Goal: Communication & Community: Answer question/provide support

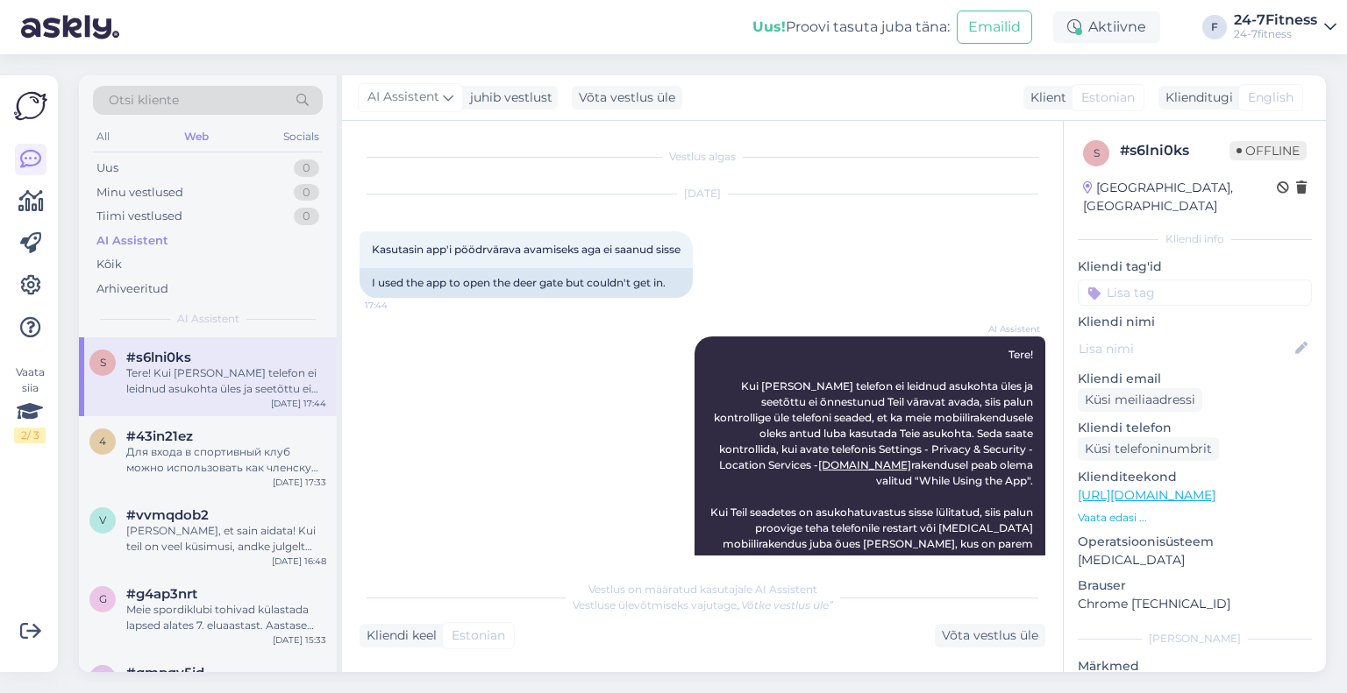
scroll to position [183, 0]
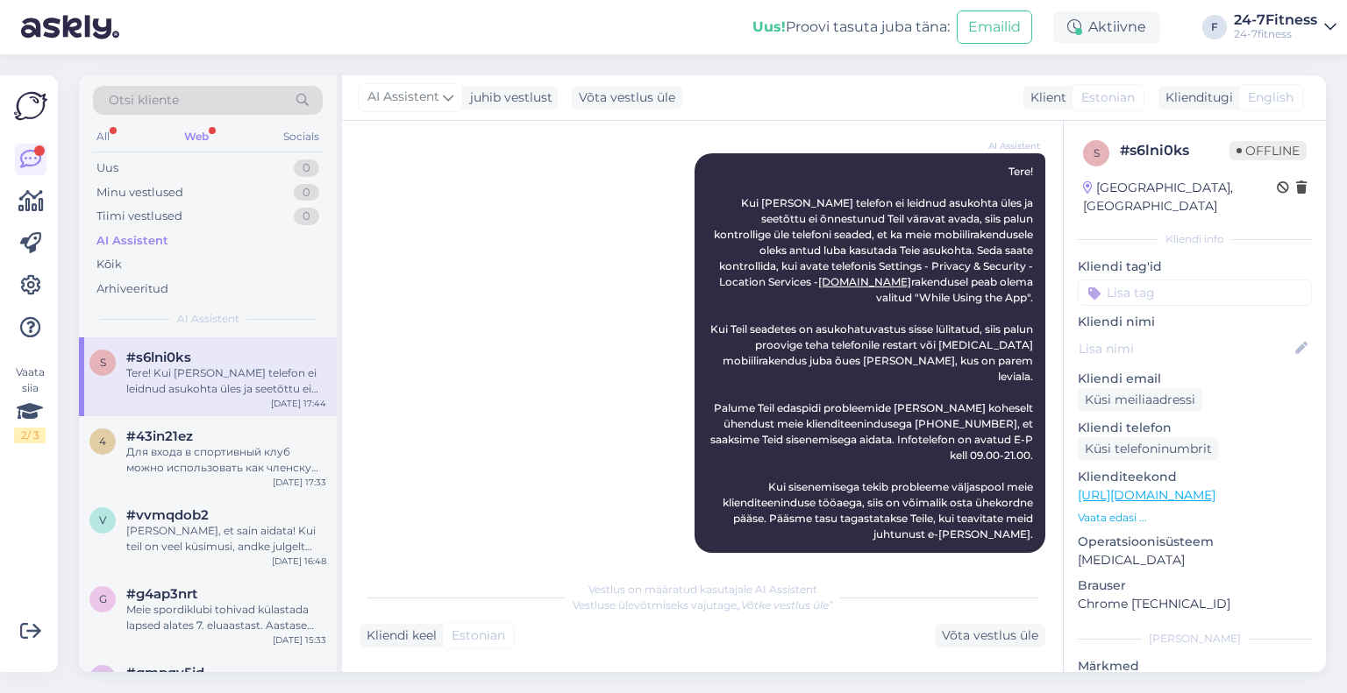
click at [207, 135] on div "Web" at bounding box center [197, 136] width 32 height 23
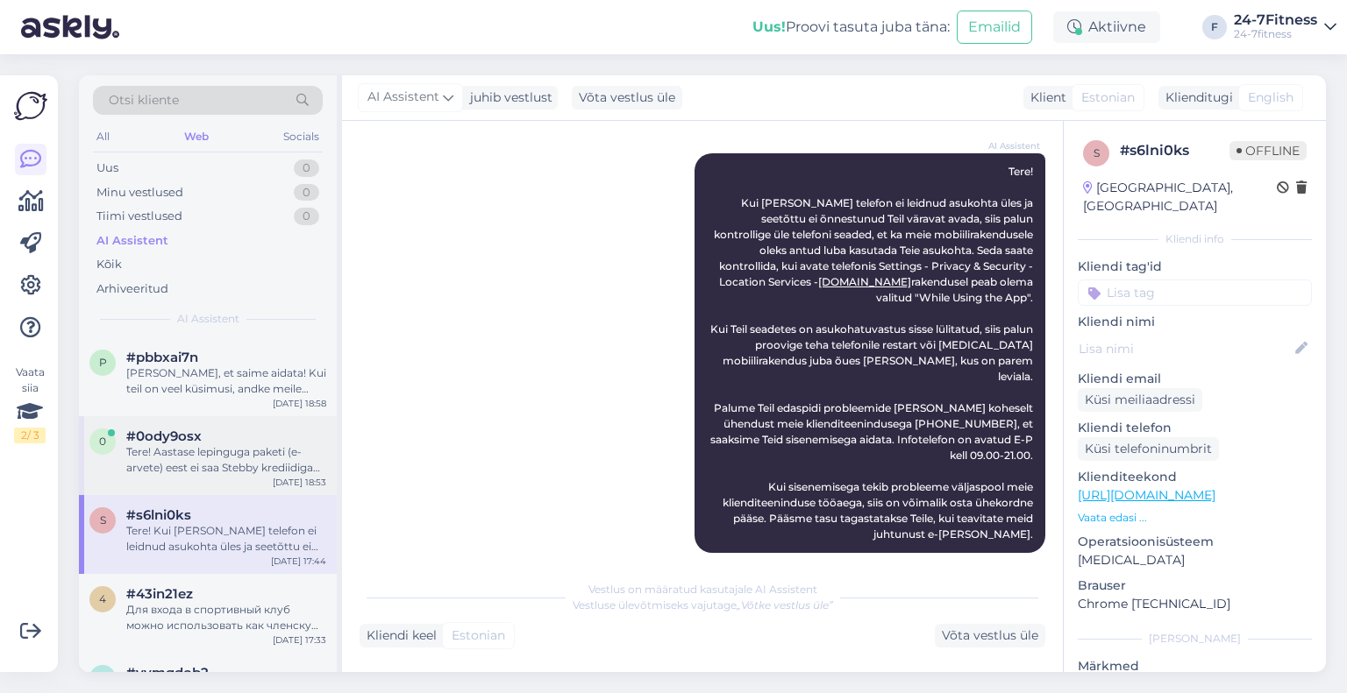
click at [175, 462] on div "Tere! Aastase lepinguga paketi (e-arvete) eest ei saa Stebby krediidiga maksta,…" at bounding box center [226, 460] width 200 height 32
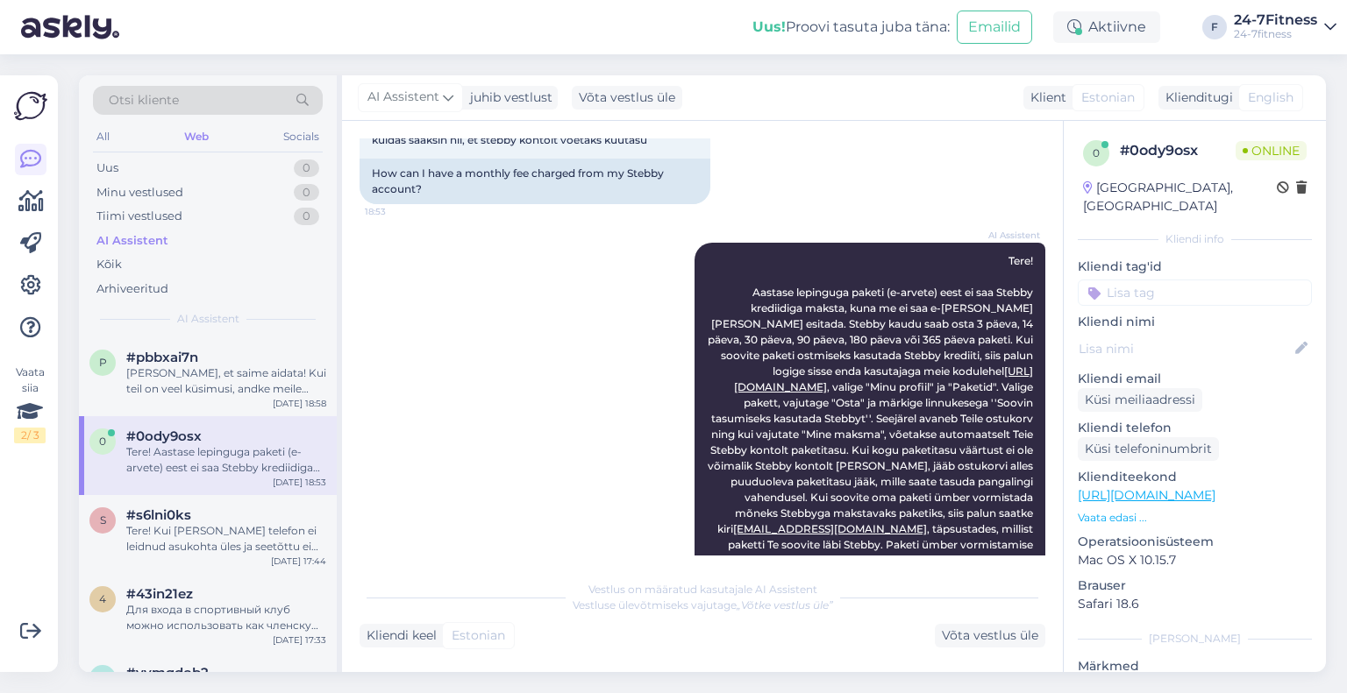
scroll to position [137, 0]
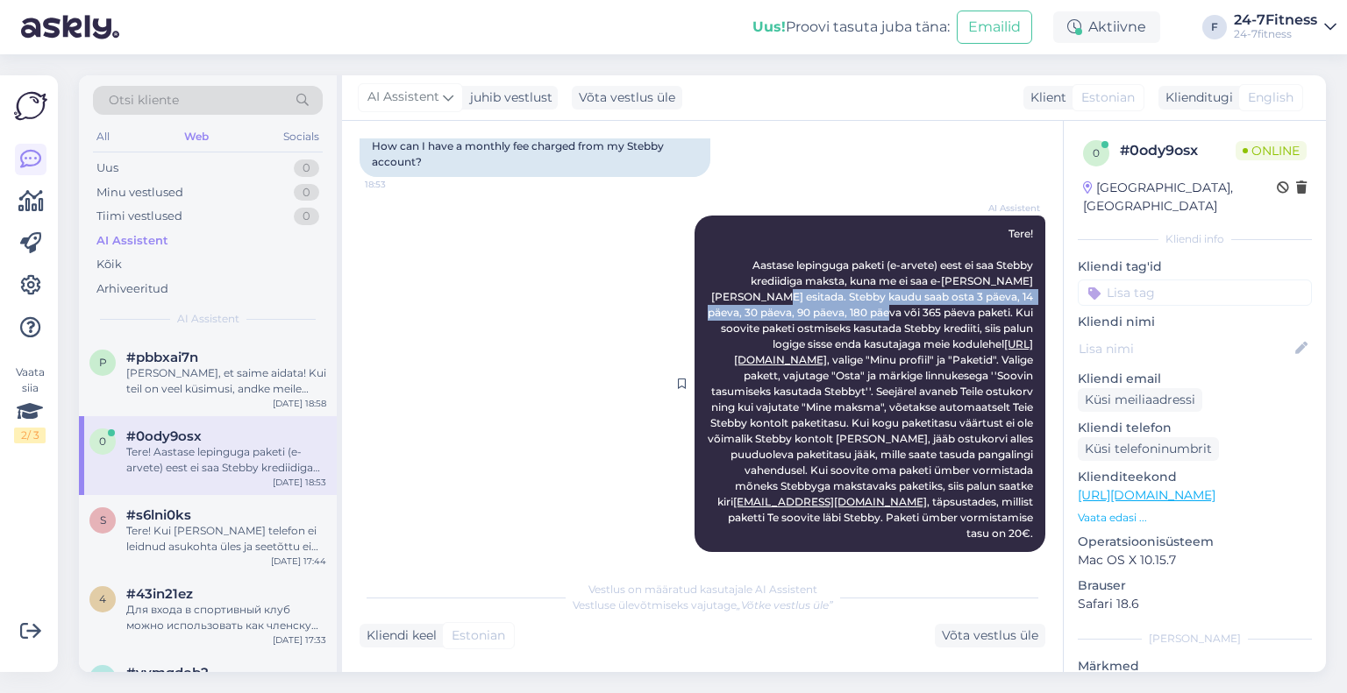
drag, startPoint x: 727, startPoint y: 295, endPoint x: 858, endPoint y: 315, distance: 133.0
click at [858, 315] on span "Tere! Aastase lepinguga paketi (e-arvete) eest ei saa Stebby krediidiga maksta,…" at bounding box center [872, 383] width 328 height 313
click at [203, 381] on div "[PERSON_NAME], et saime aidata! Kui teil on veel küsimusi, andke meile teada." at bounding box center [226, 382] width 200 height 32
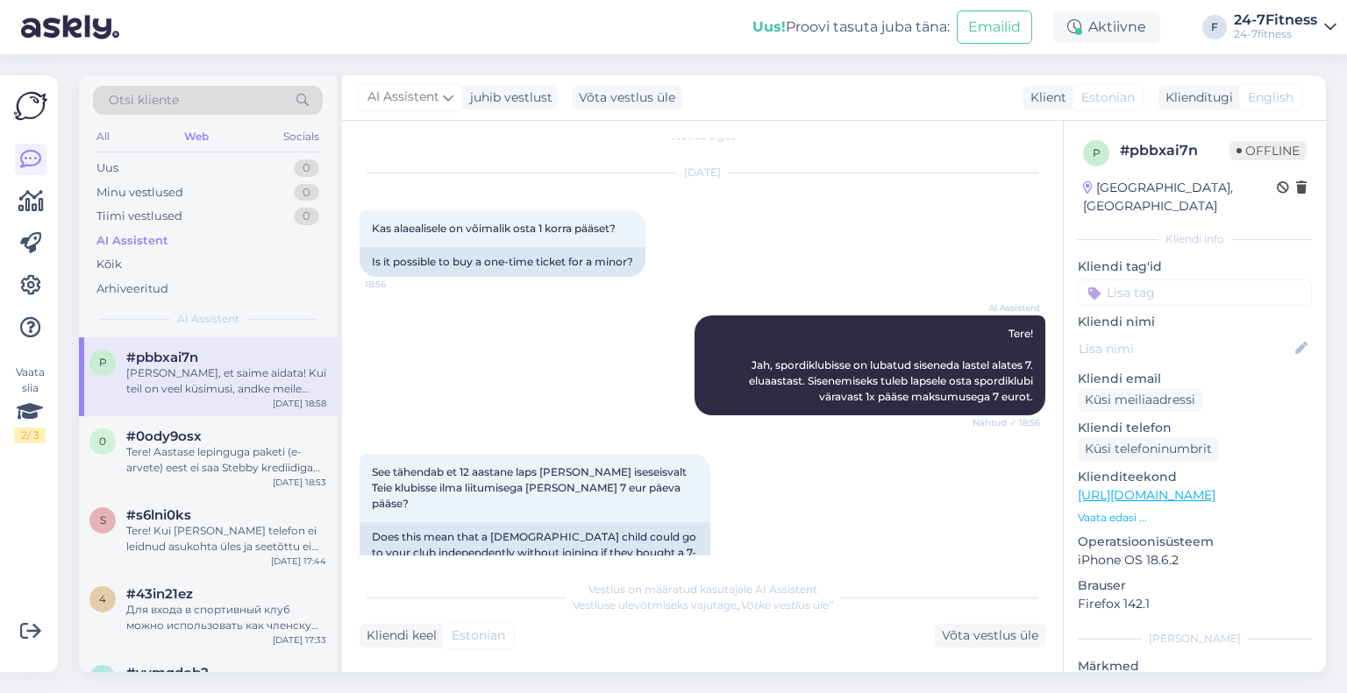
scroll to position [372, 0]
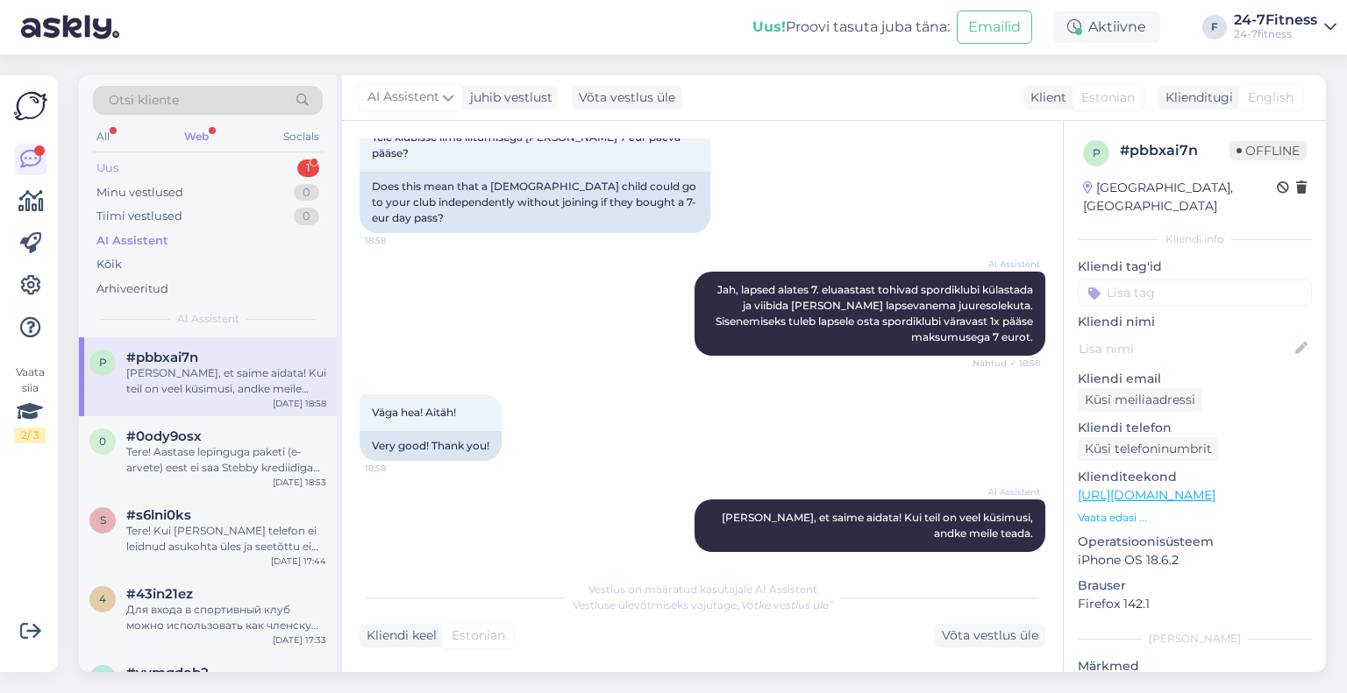
click at [187, 160] on div "Uus 1" at bounding box center [208, 168] width 230 height 25
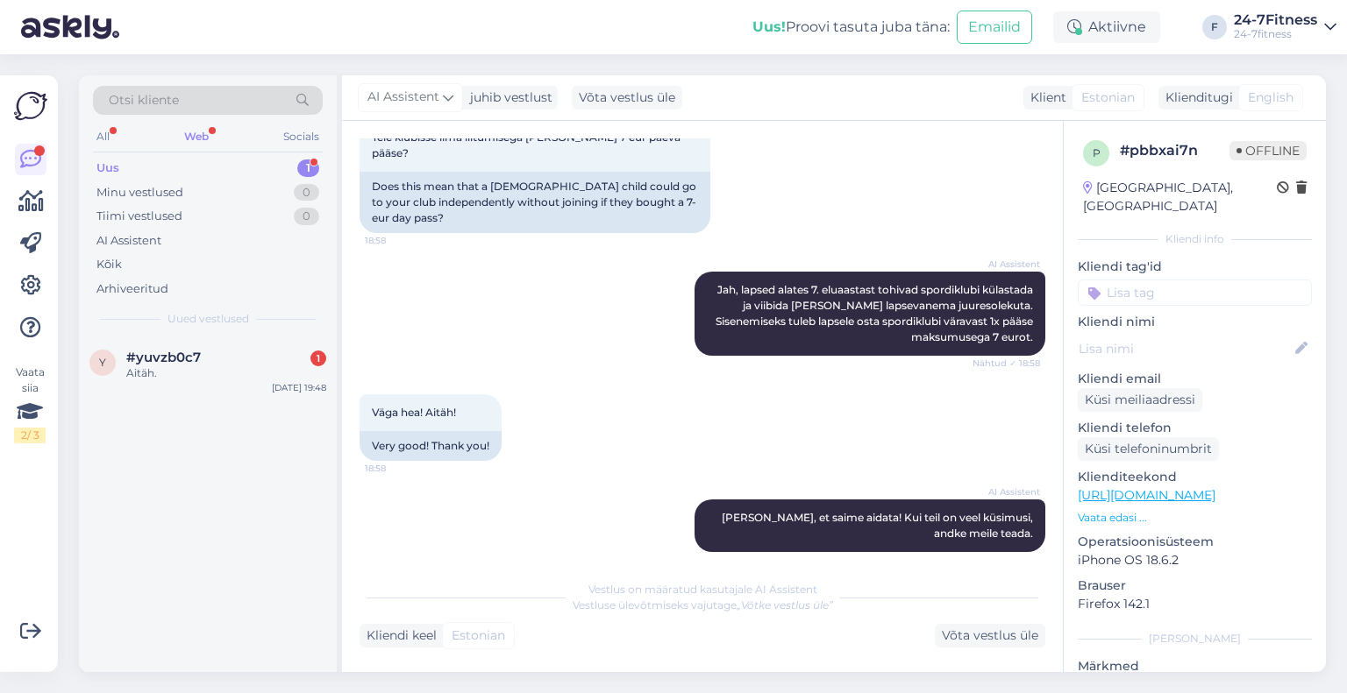
click at [198, 355] on span "#yuvzb0c7" at bounding box center [163, 358] width 75 height 16
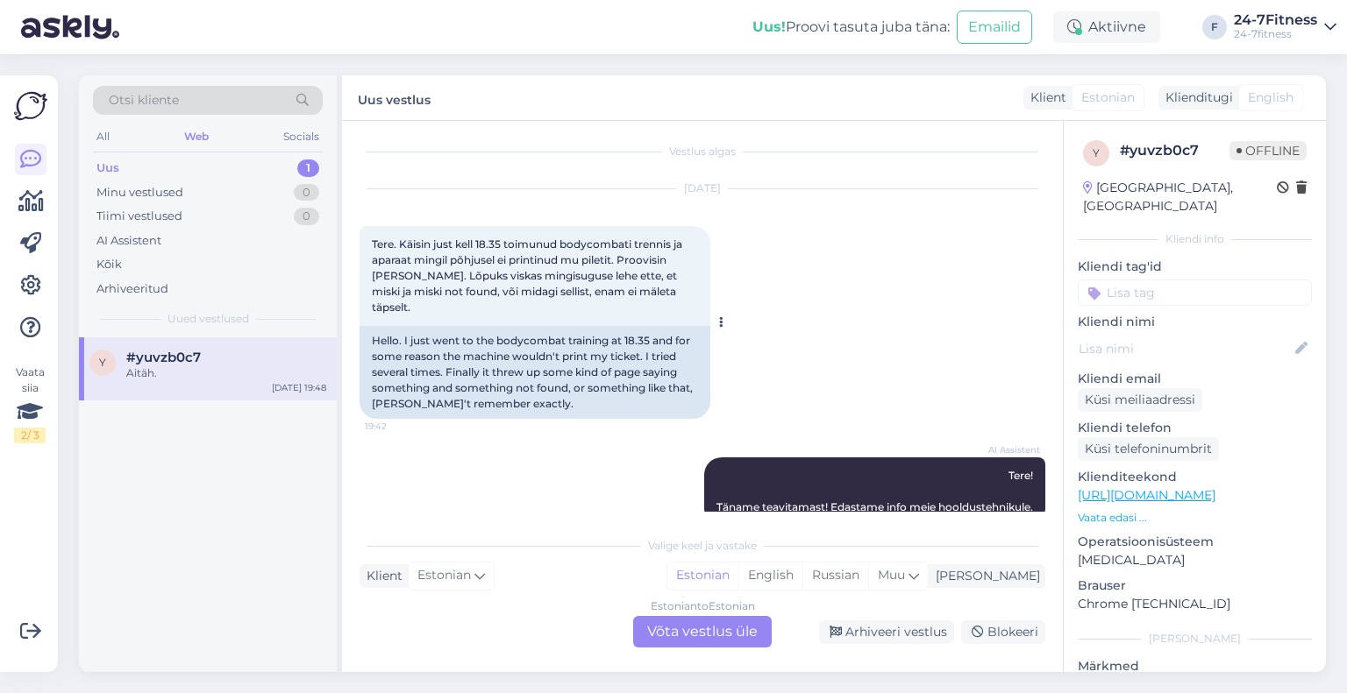
scroll to position [0, 0]
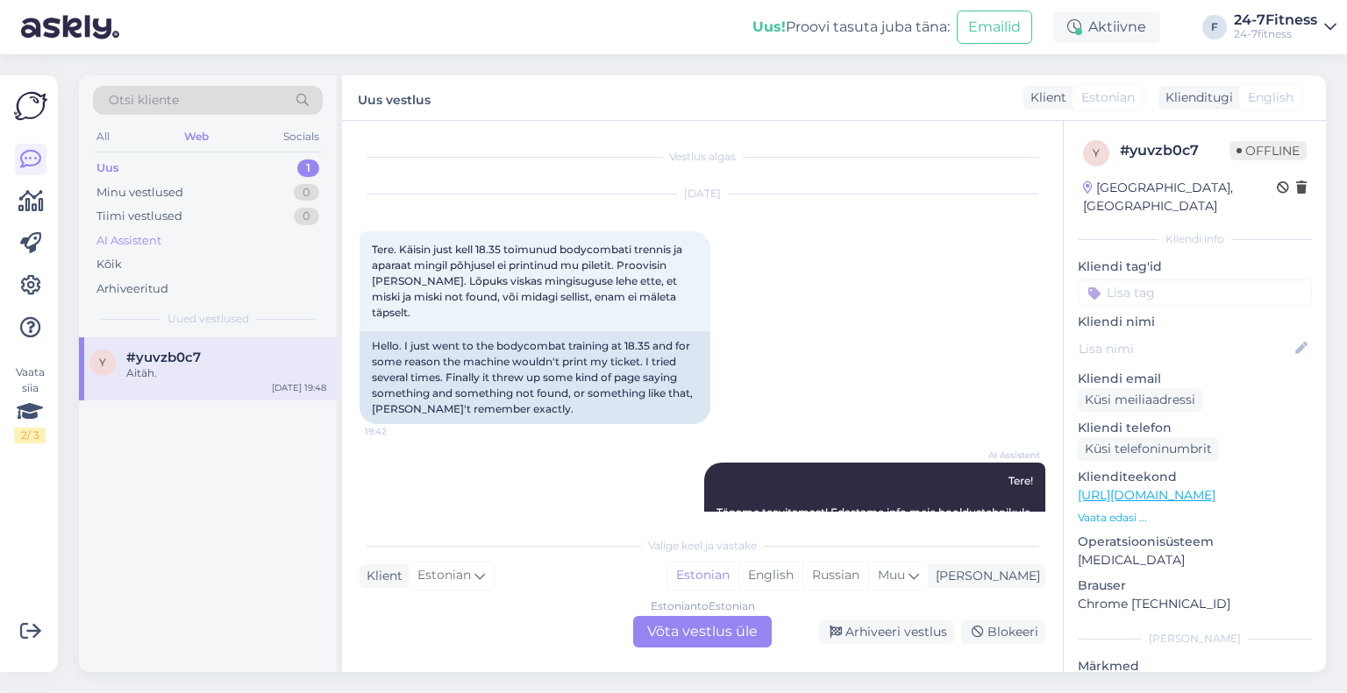
click at [133, 247] on div "AI Assistent" at bounding box center [128, 241] width 65 height 18
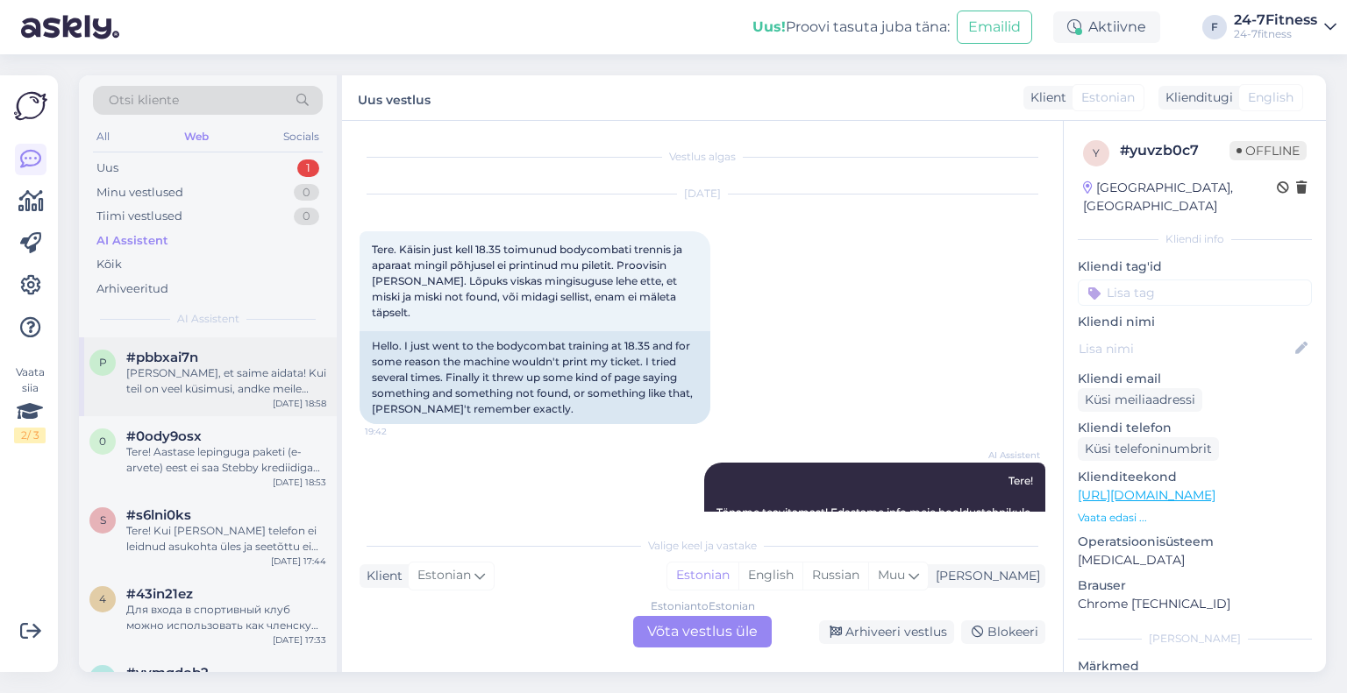
click at [197, 384] on div "[PERSON_NAME], et saime aidata! Kui teil on veel küsimusi, andke meile teada." at bounding box center [226, 382] width 200 height 32
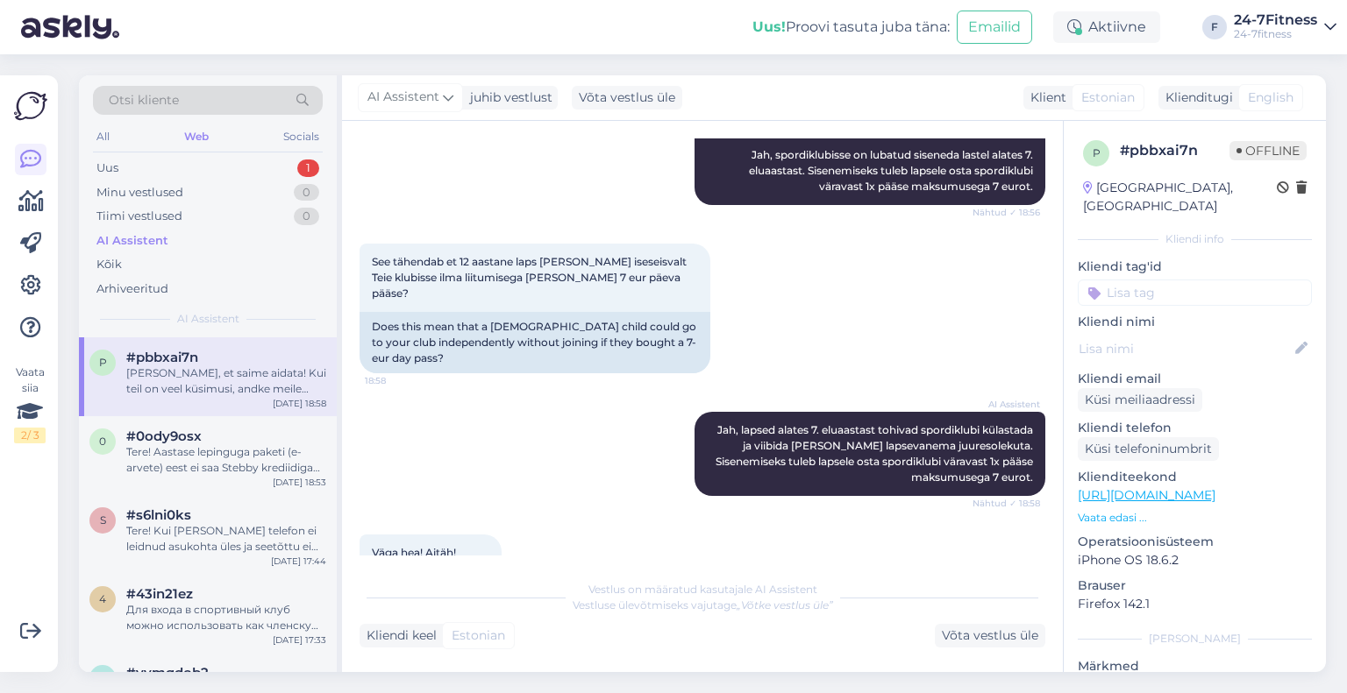
scroll to position [372, 0]
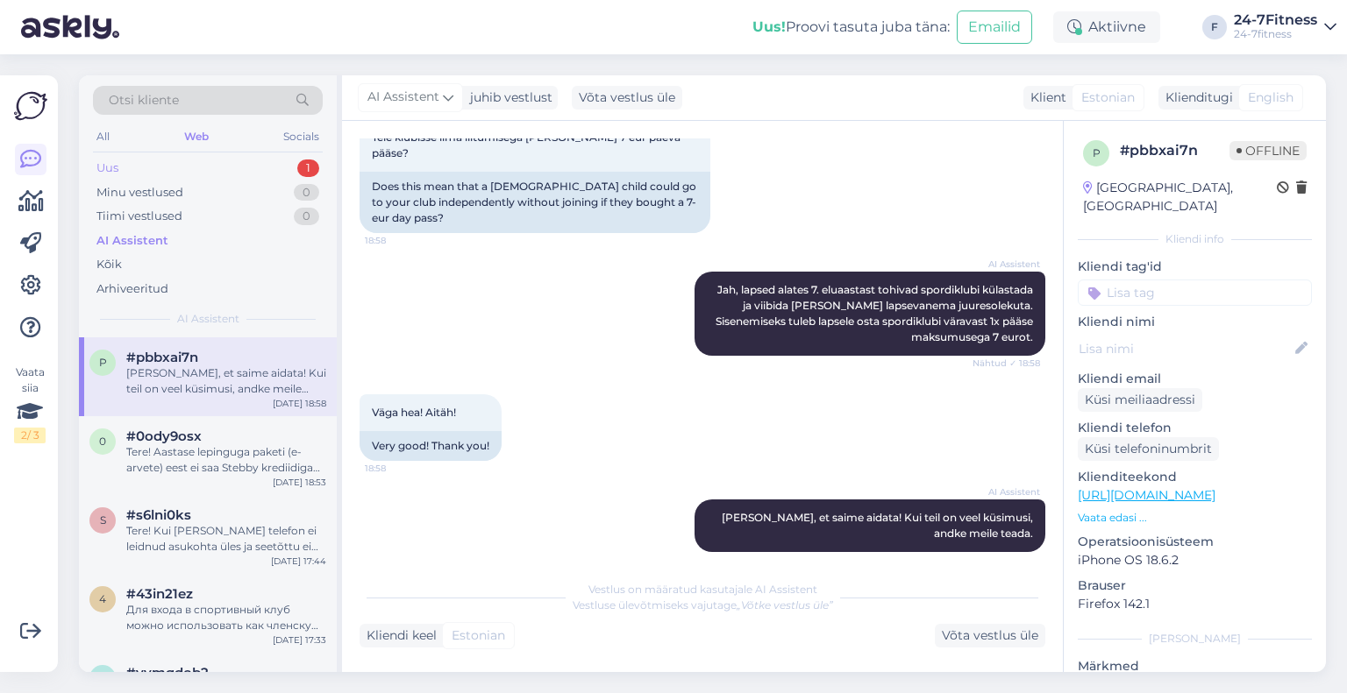
click at [133, 163] on div "Uus 1" at bounding box center [208, 168] width 230 height 25
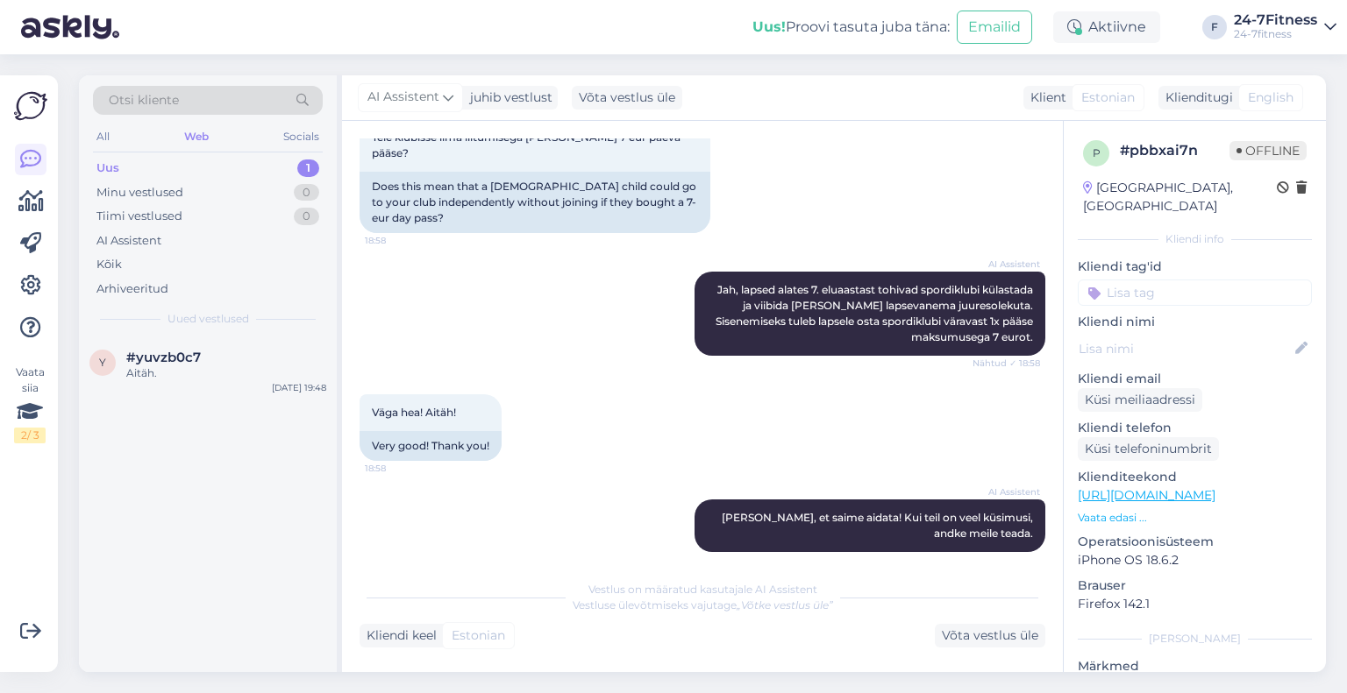
click at [193, 391] on div "y #yuvzb0c7 Aitäh. [DATE] 19:48" at bounding box center [208, 369] width 258 height 63
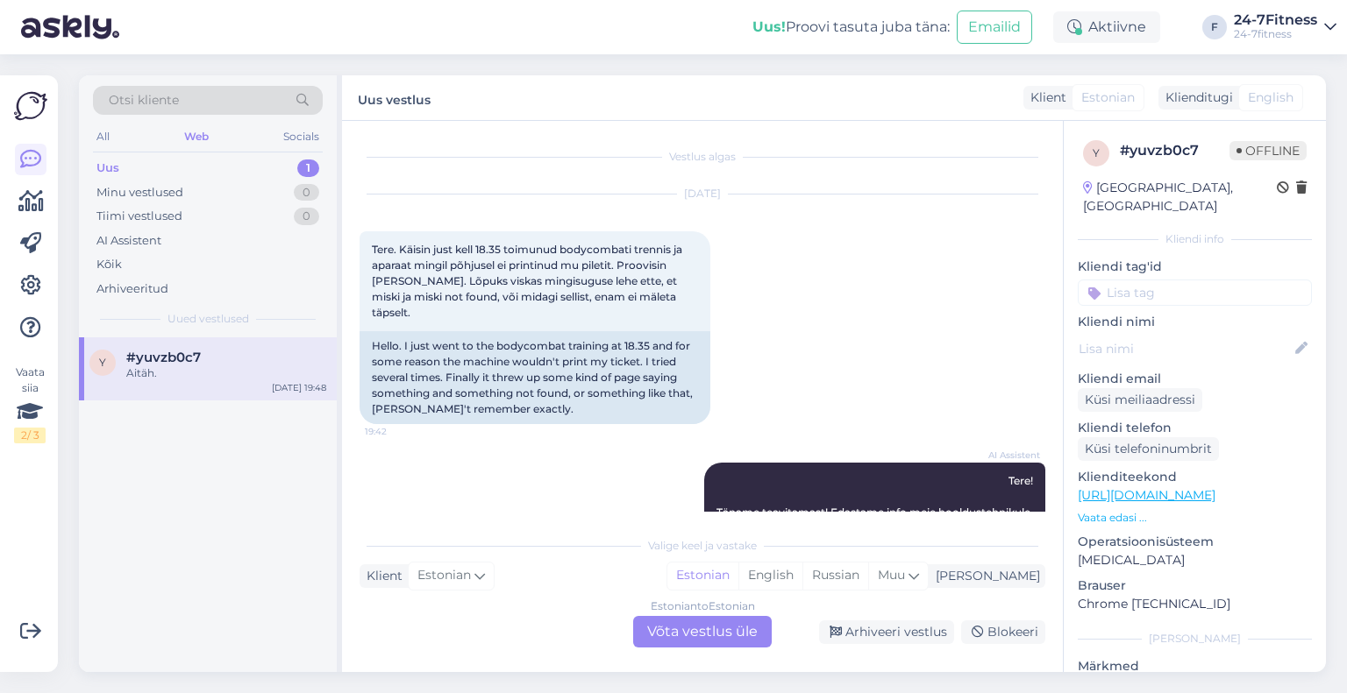
scroll to position [127, 0]
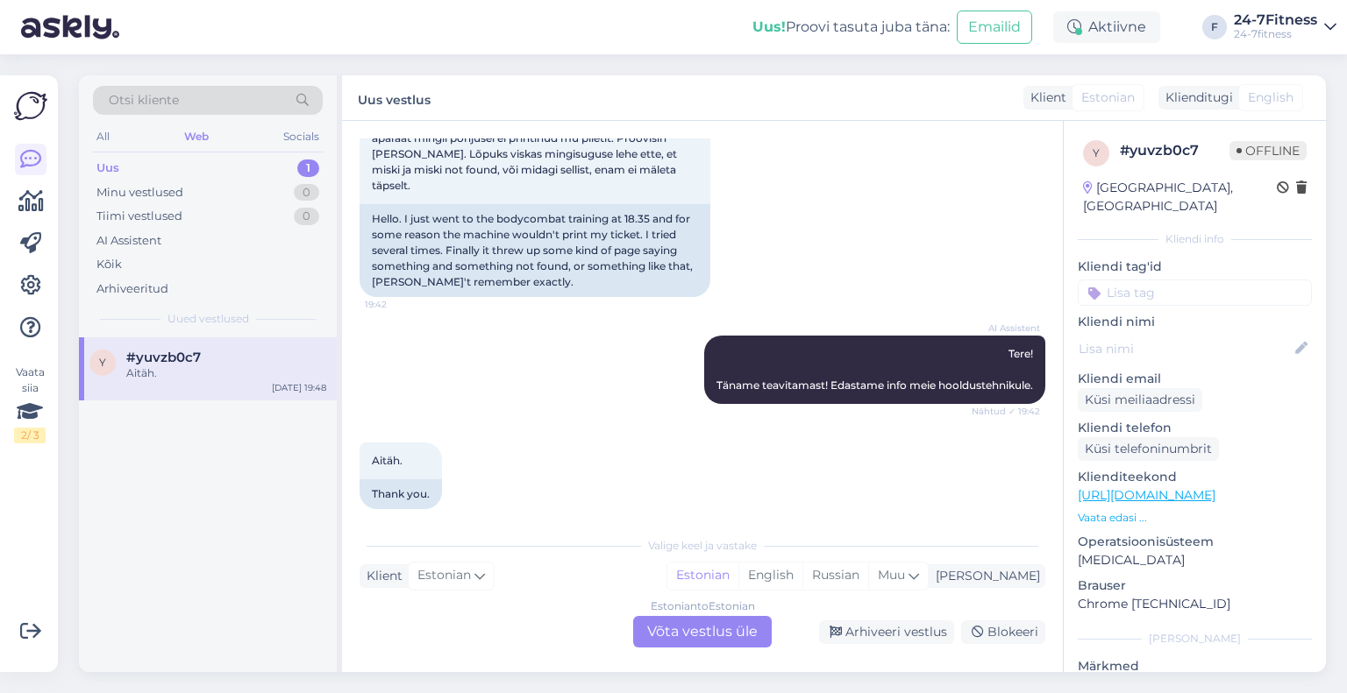
click at [729, 623] on div "Estonian to Estonian Võta vestlus üle" at bounding box center [702, 632] width 139 height 32
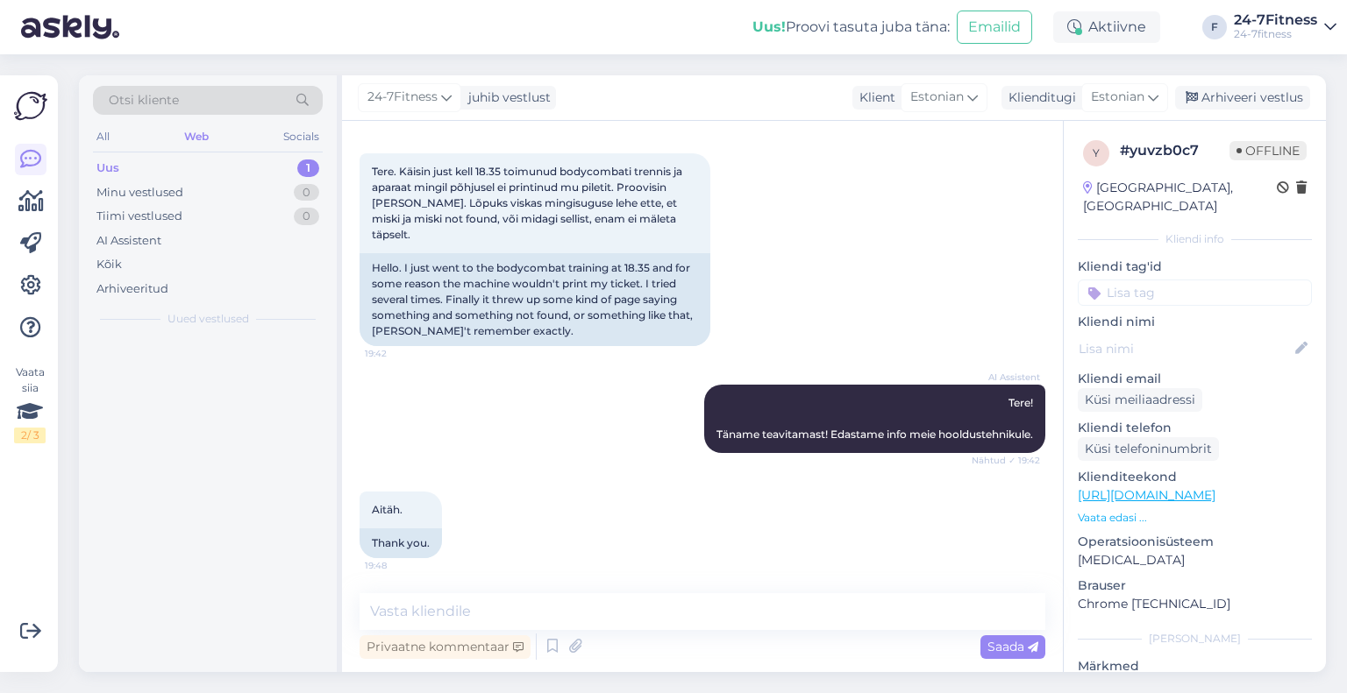
scroll to position [61, 0]
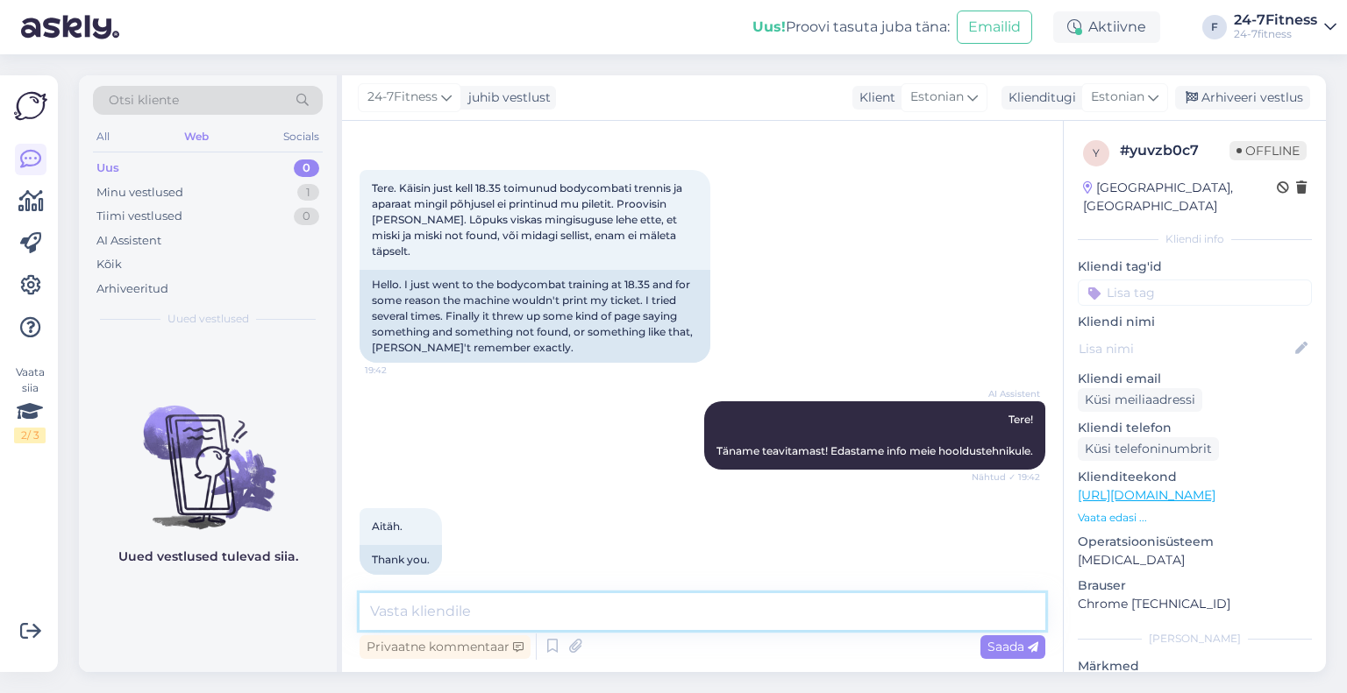
click at [726, 613] on textarea at bounding box center [702, 612] width 686 height 37
click at [591, 603] on textarea at bounding box center [702, 612] width 686 height 37
type textarea "Tere!"
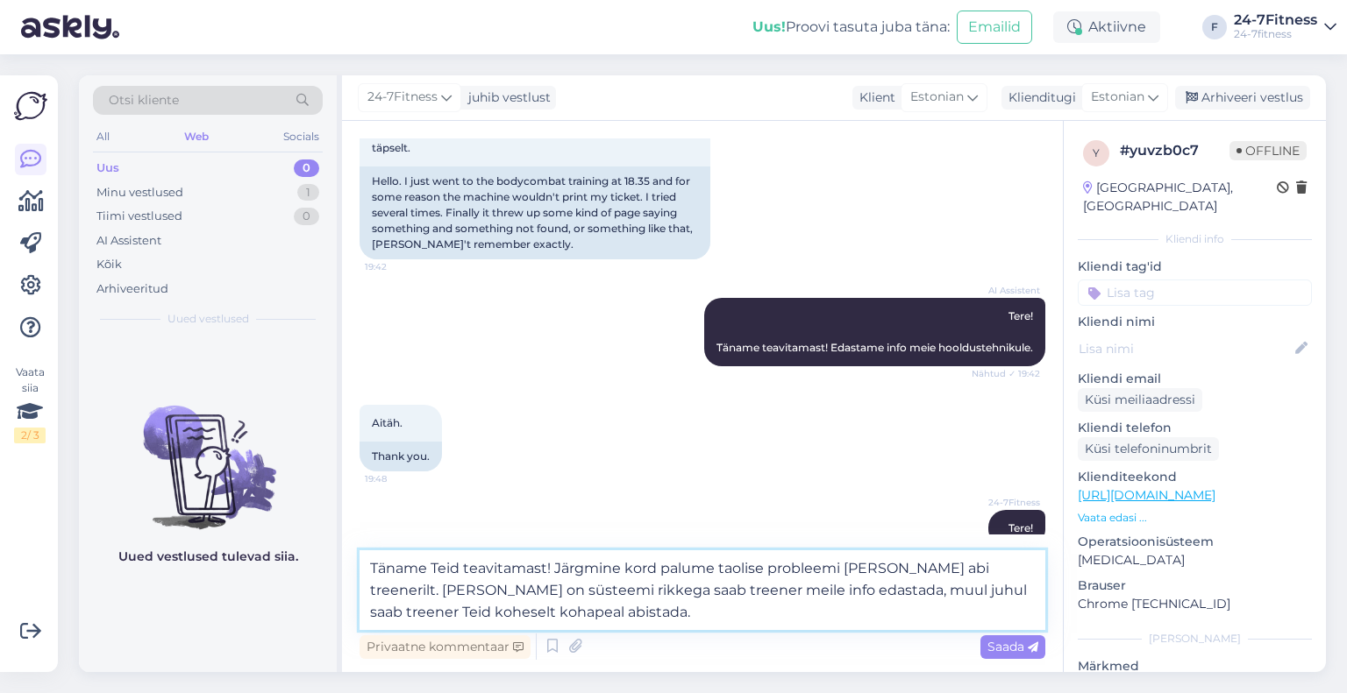
scroll to position [180, 0]
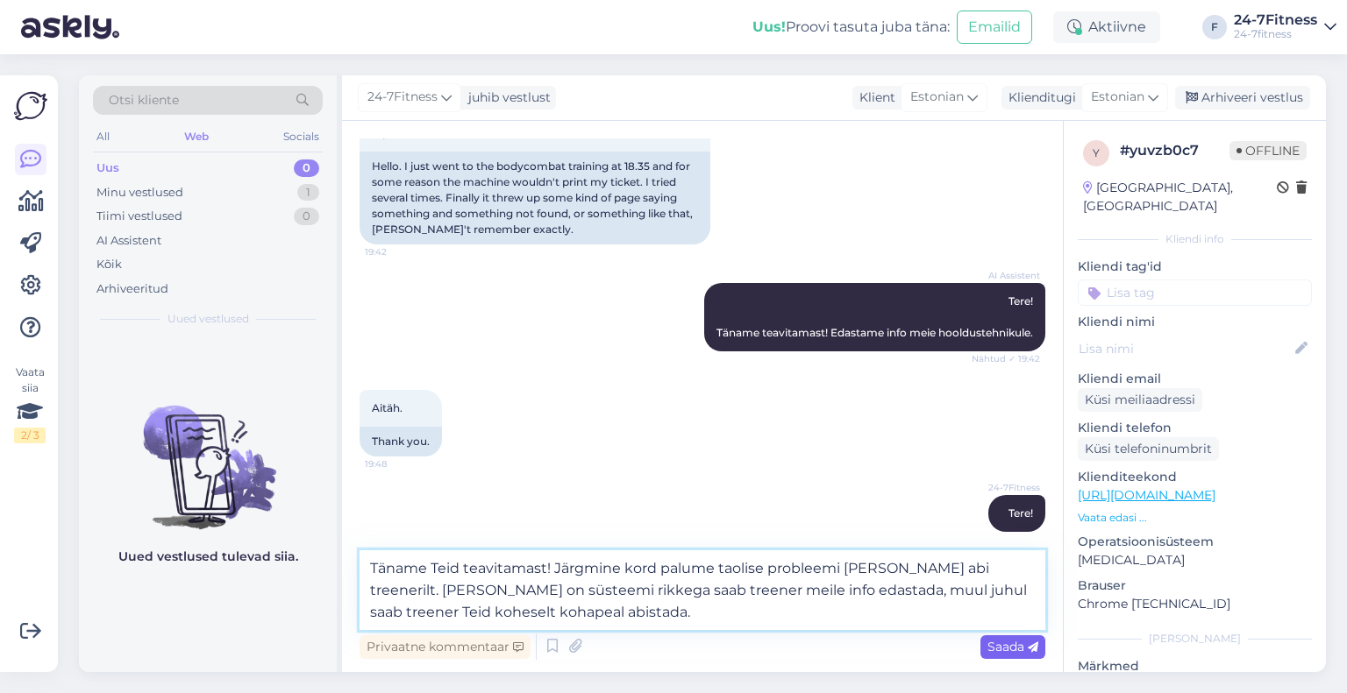
type textarea "Täname Teid teavitamast! Järgmine kord palume taolise probleemi [PERSON_NAME] a…"
click at [990, 644] on span "Saada" at bounding box center [1012, 647] width 51 height 16
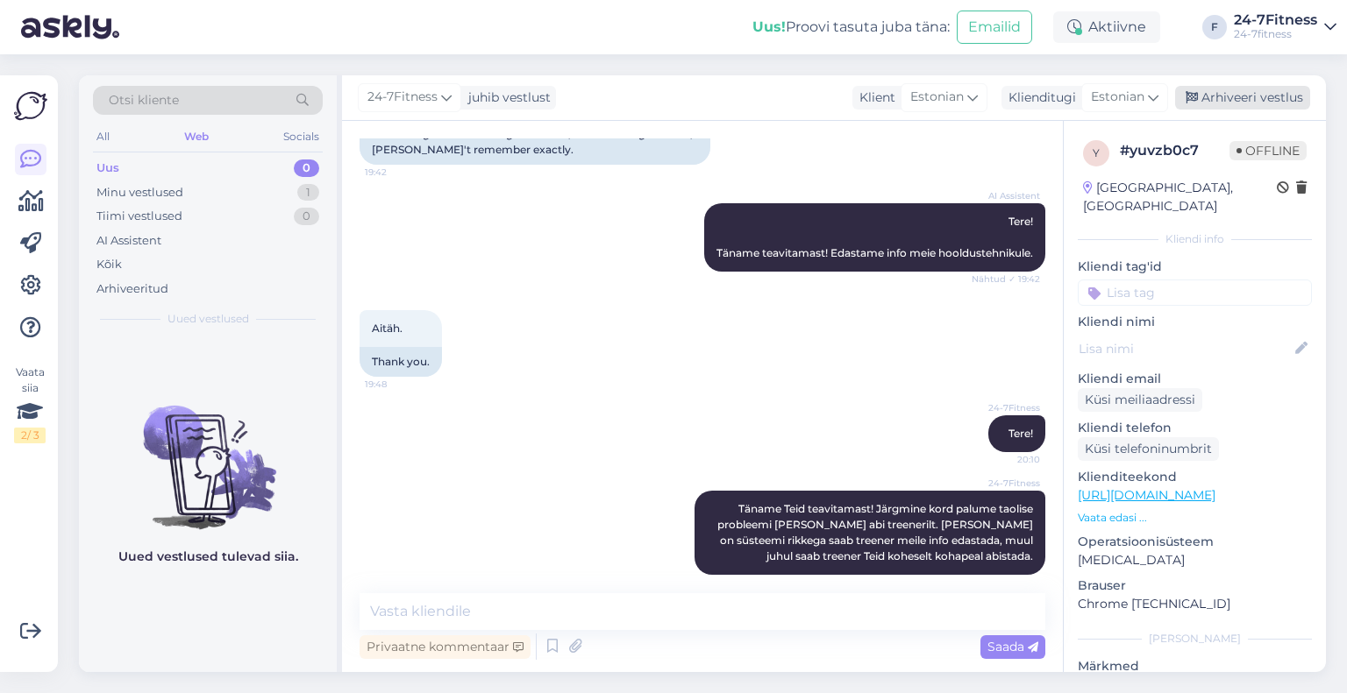
click at [1261, 96] on div "Arhiveeri vestlus" at bounding box center [1242, 98] width 135 height 24
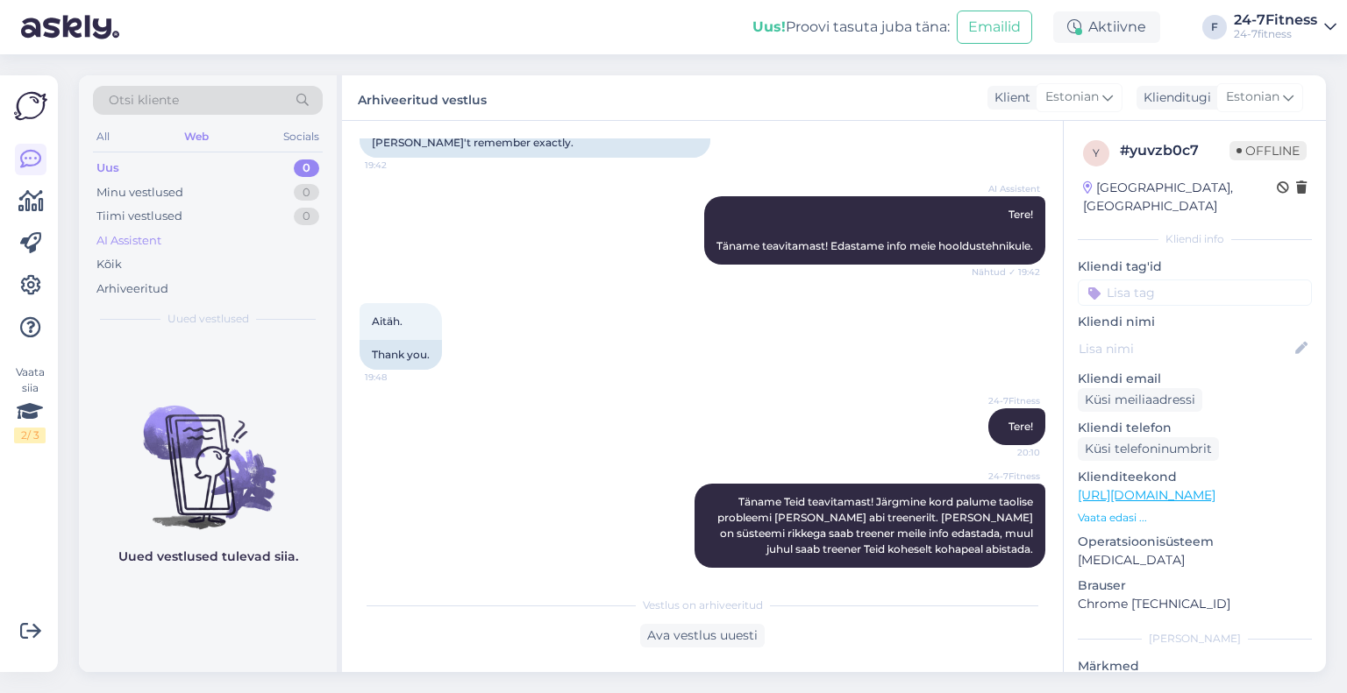
click at [174, 239] on div "AI Assistent" at bounding box center [208, 241] width 230 height 25
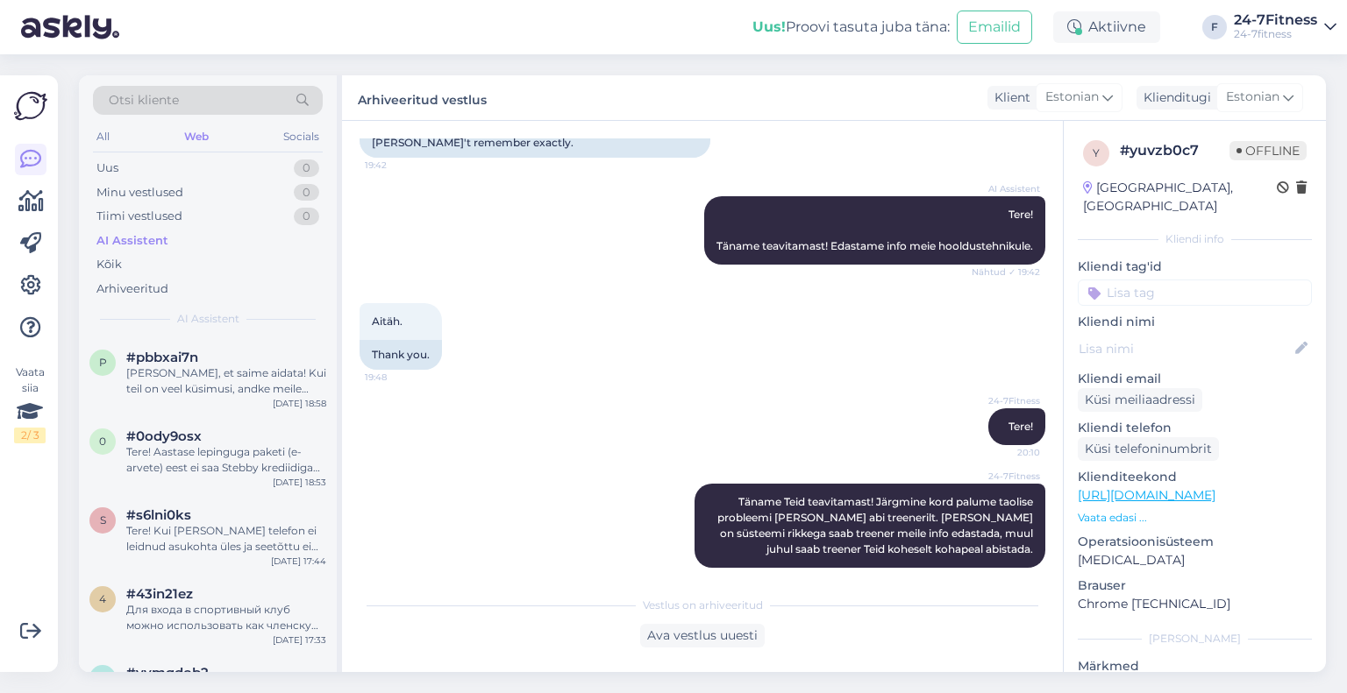
click at [126, 238] on div "AI Assistent" at bounding box center [132, 241] width 72 height 18
